Goal: Information Seeking & Learning: Find specific fact

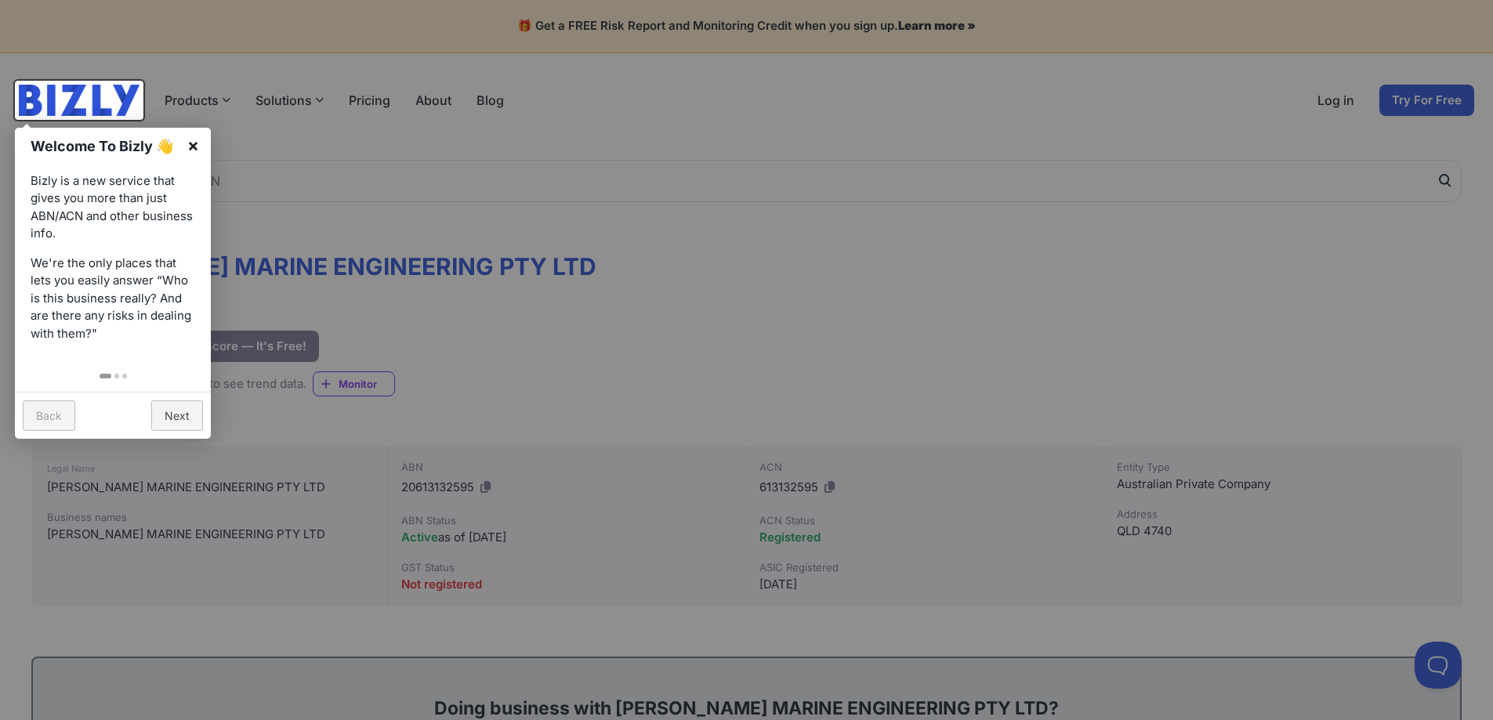
click at [195, 135] on link "×" at bounding box center [193, 145] width 35 height 35
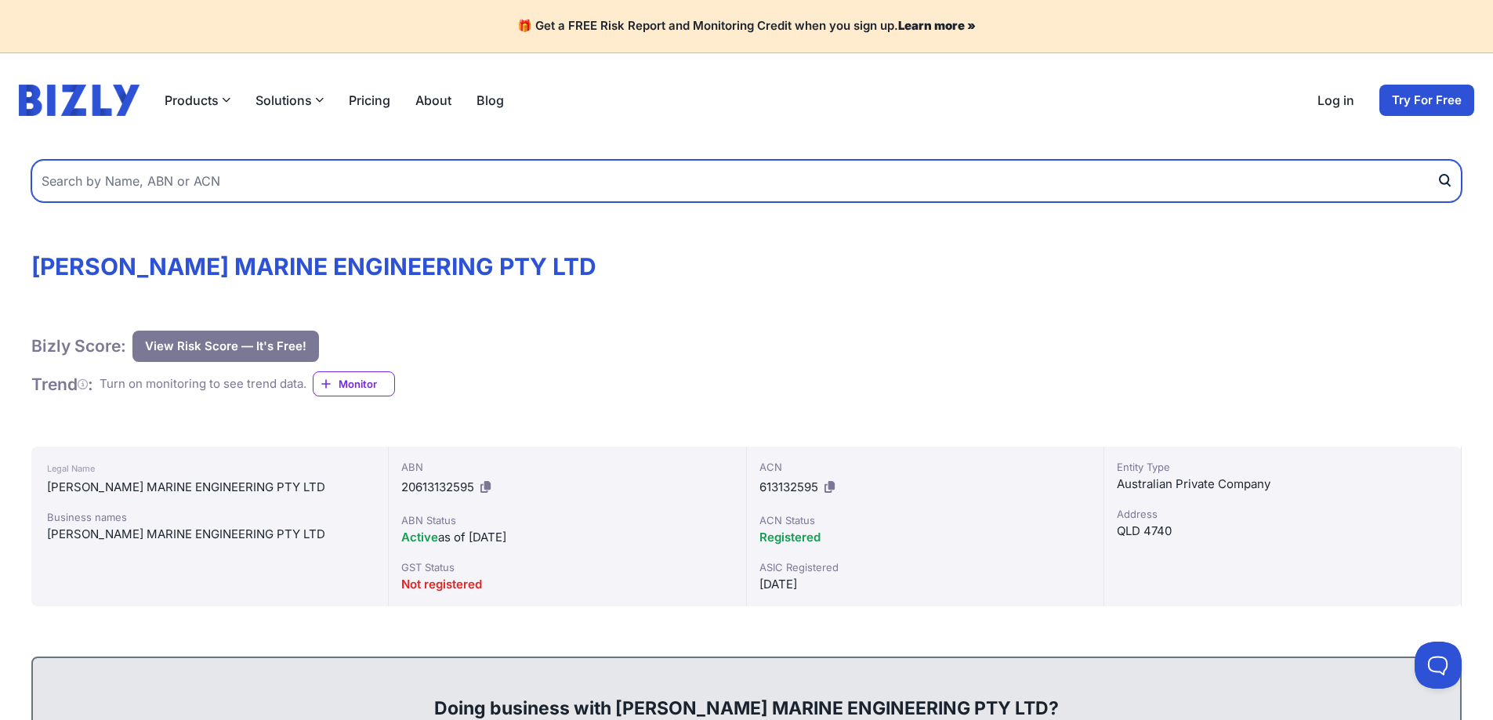
click at [127, 188] on input "text" at bounding box center [746, 181] width 1430 height 42
type input "Superannuation growth direct"
click at [1437, 160] on button "submit" at bounding box center [1449, 181] width 25 height 42
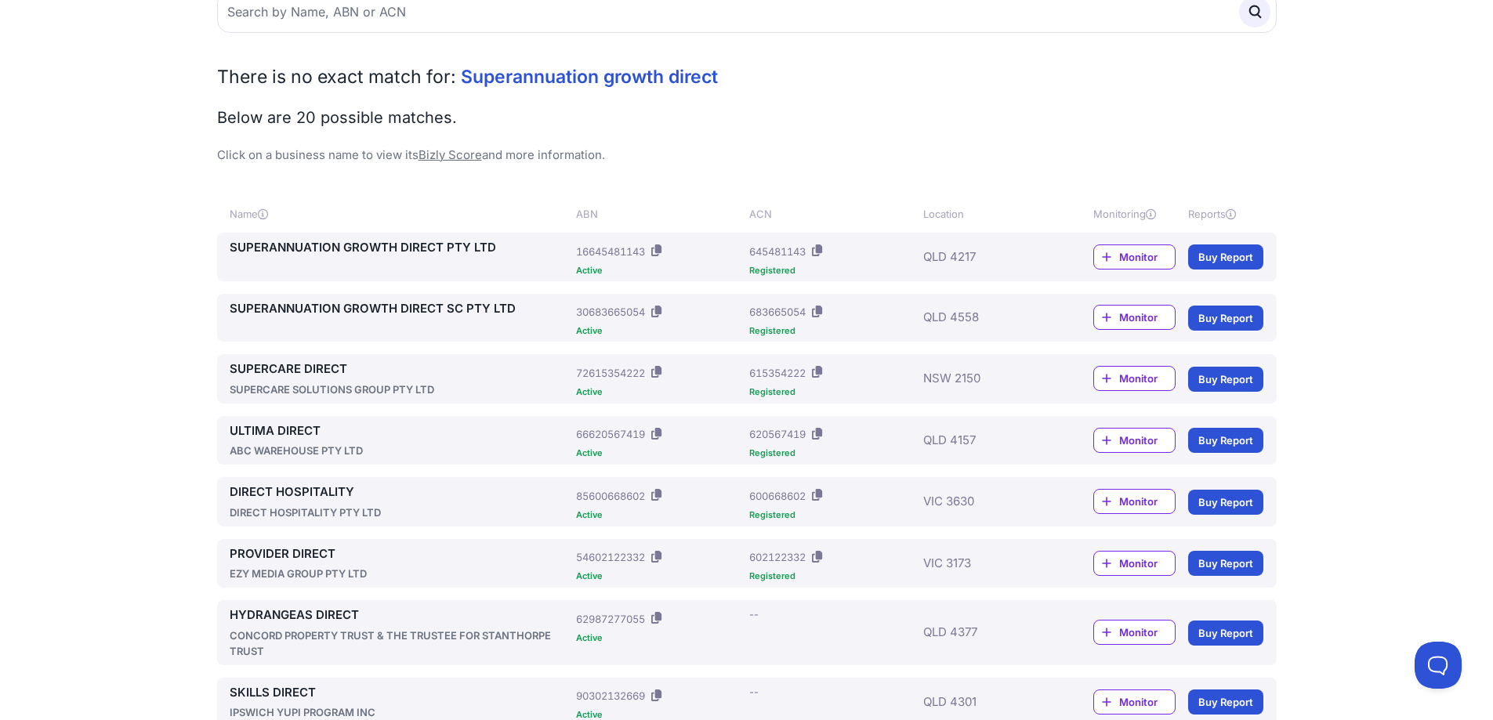
click at [266, 244] on link "SUPERANNUATION GROWTH DIRECT PTY LTD" at bounding box center [400, 248] width 341 height 18
click at [377, 310] on link "SUPERANNUATION GROWTH DIRECT SC PTY LTD" at bounding box center [400, 309] width 341 height 18
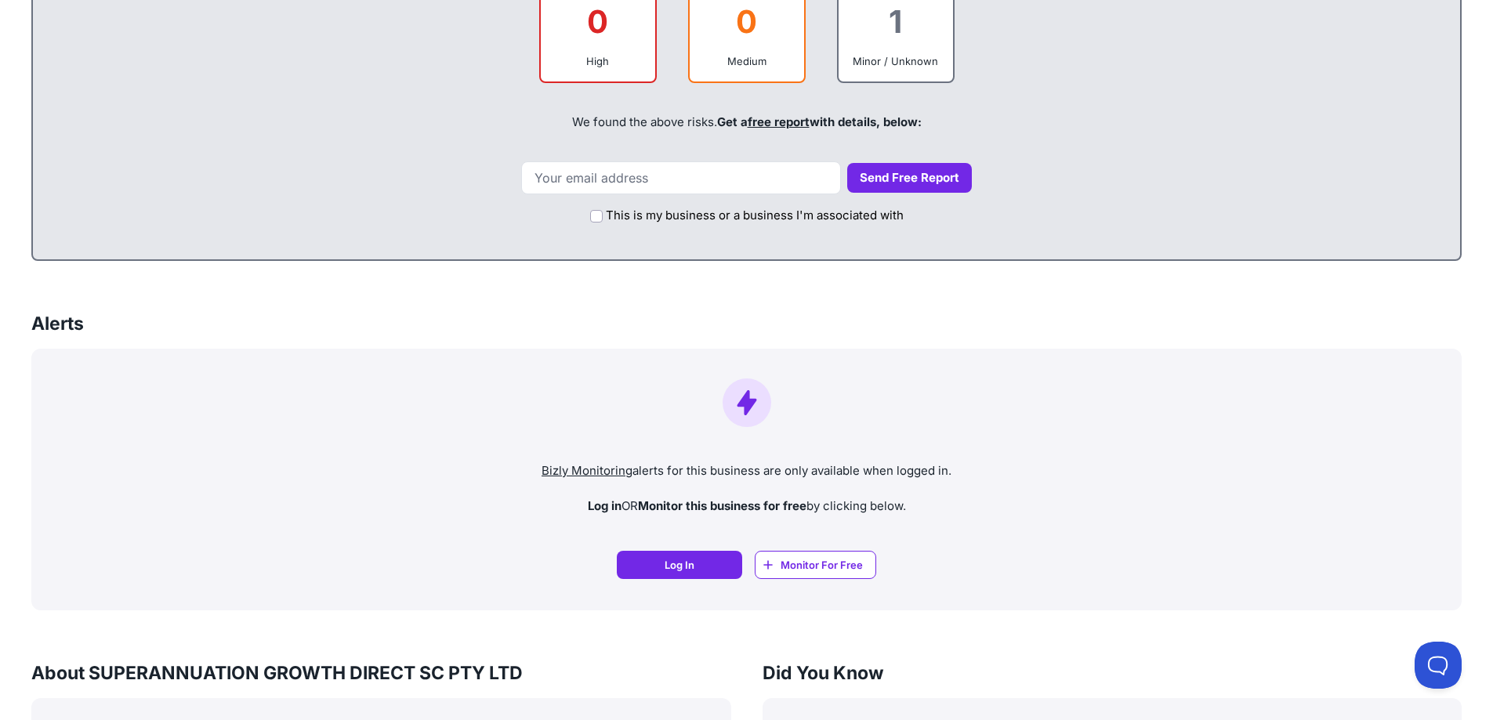
scroll to position [1019, 0]
